Goal: Information Seeking & Learning: Find specific fact

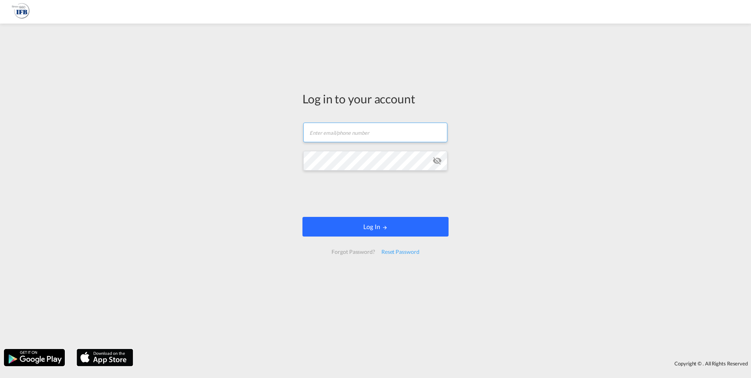
type input "[PERSON_NAME][EMAIL_ADDRESS][DOMAIN_NAME]"
click at [389, 226] on button "Log In" at bounding box center [376, 227] width 146 height 20
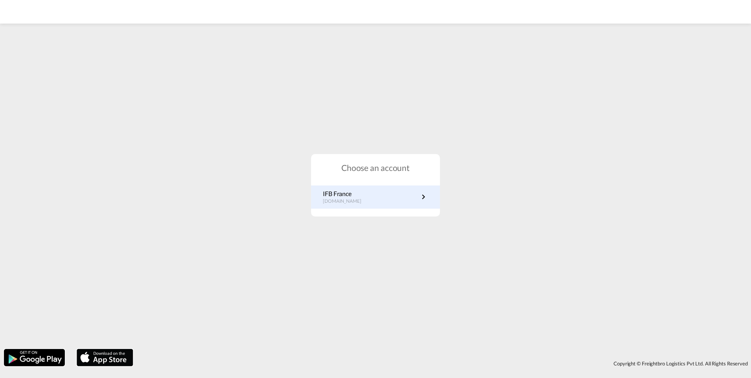
click at [357, 199] on p "[DOMAIN_NAME]" at bounding box center [346, 201] width 46 height 7
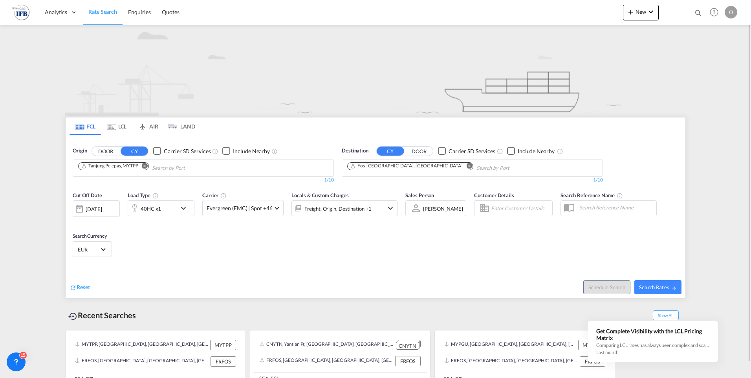
click at [145, 165] on md-icon "Remove" at bounding box center [145, 166] width 6 height 6
type input "shanghai"
click at [97, 185] on div "Shanghai China CNSHA" at bounding box center [138, 186] width 149 height 24
click at [669, 286] on span "Search Rates" at bounding box center [658, 287] width 38 height 6
type input "CNSHA to FRFOS / 1 Oct 2025"
